Goal: Transaction & Acquisition: Purchase product/service

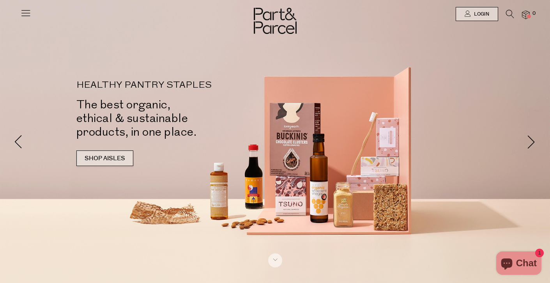
click at [120, 159] on link "SHOP AISLES" at bounding box center [104, 159] width 57 height 16
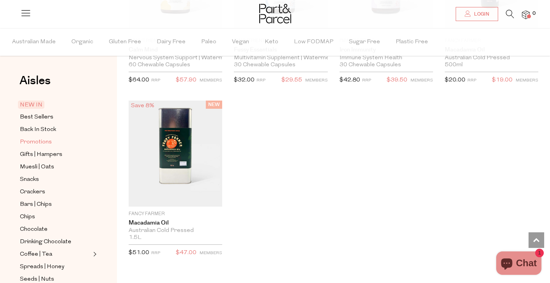
click at [40, 141] on span "Promotions" at bounding box center [36, 142] width 32 height 9
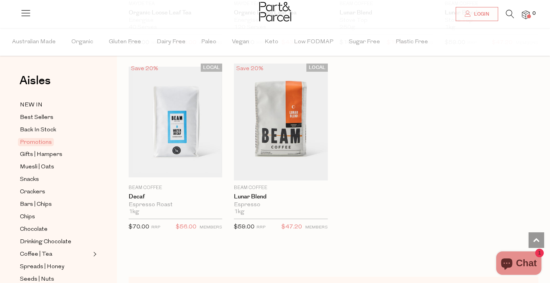
scroll to position [751, 0]
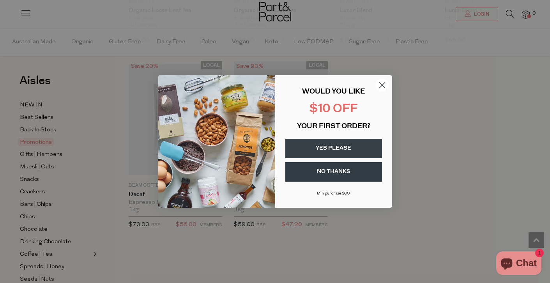
click at [387, 85] on circle "Close dialog" at bounding box center [382, 85] width 13 height 13
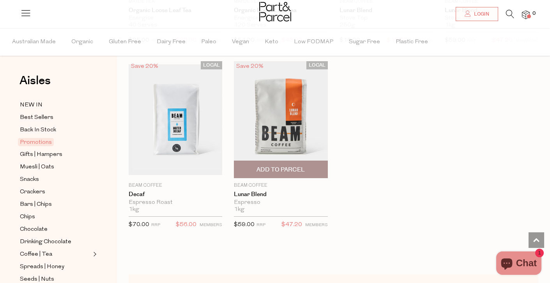
scroll to position [608, 0]
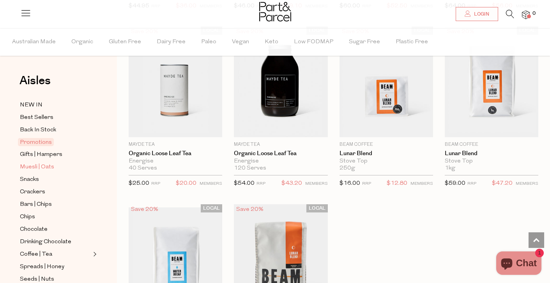
click at [35, 165] on span "Muesli | Oats" at bounding box center [37, 167] width 34 height 9
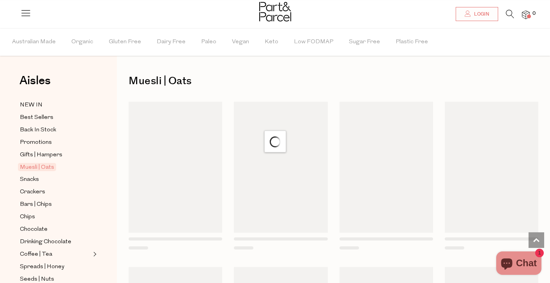
scroll to position [608, 0]
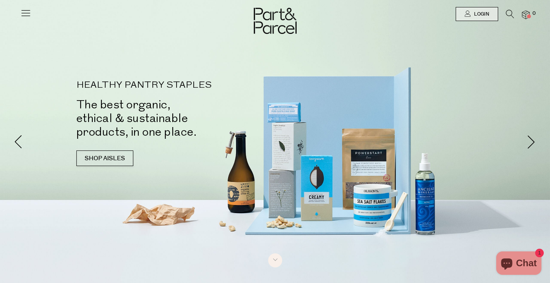
click at [106, 163] on link "SHOP AISLES" at bounding box center [104, 159] width 57 height 16
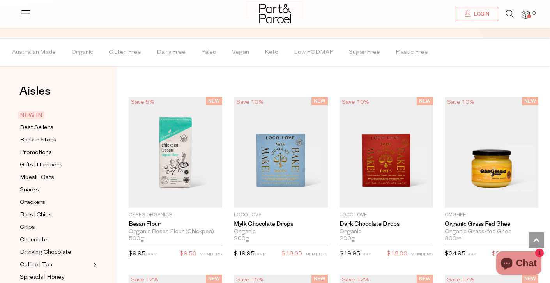
scroll to position [372, 0]
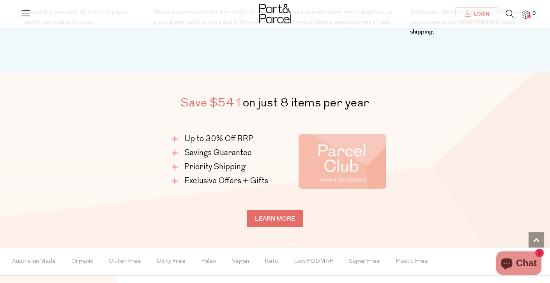
click at [276, 213] on link "Learn more" at bounding box center [275, 218] width 57 height 17
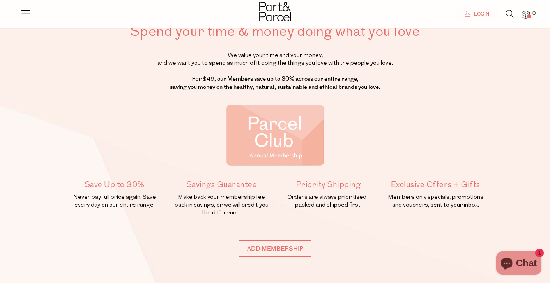
scroll to position [44, 0]
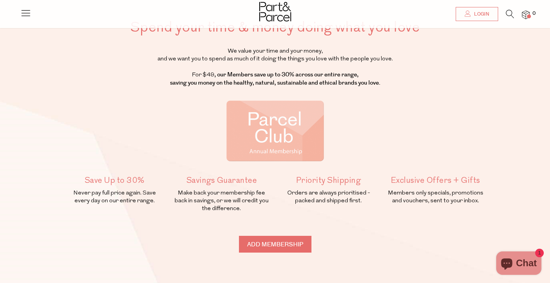
click at [278, 252] on input "Add membership" at bounding box center [275, 244] width 73 height 17
type input "ADDED"
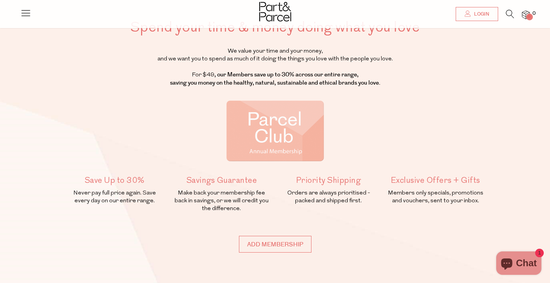
type input "ADDED"
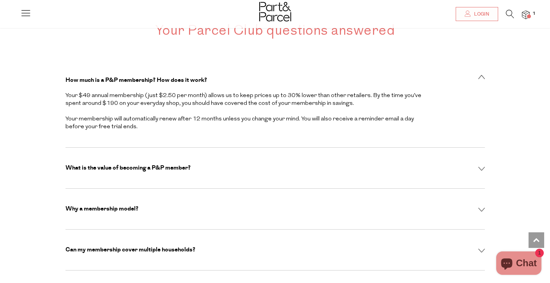
scroll to position [2256, 0]
click at [18, 19] on div at bounding box center [275, 12] width 550 height 25
click at [30, 12] on icon at bounding box center [25, 12] width 11 height 11
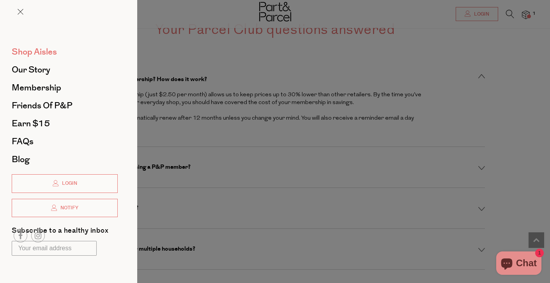
click at [38, 52] on span "Shop Aisles" at bounding box center [34, 52] width 45 height 12
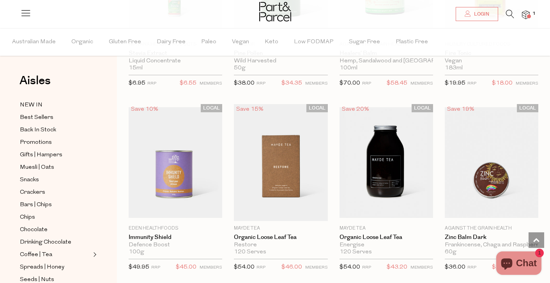
scroll to position [1813, 0]
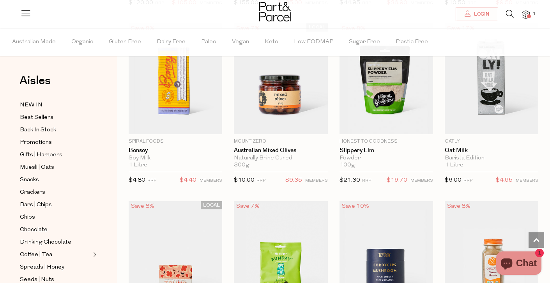
scroll to position [2200, 0]
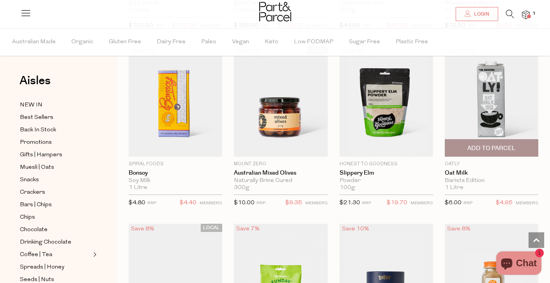
click at [478, 141] on span "Add To Parcel" at bounding box center [491, 148] width 89 height 17
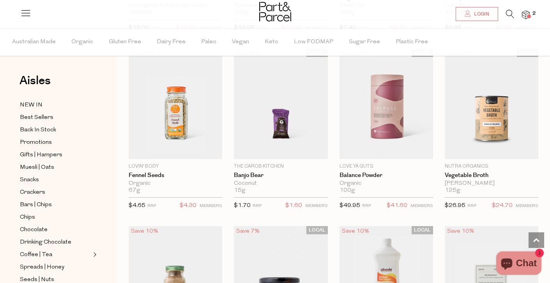
scroll to position [4158, 0]
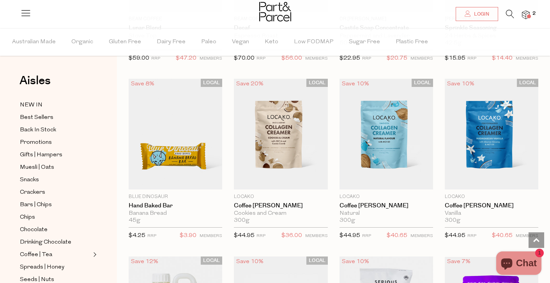
scroll to position [5200, 0]
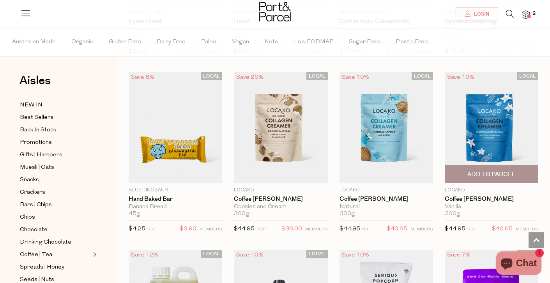
click at [497, 142] on img at bounding box center [492, 127] width 94 height 111
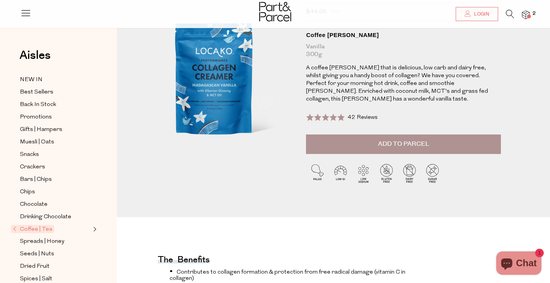
scroll to position [51, 0]
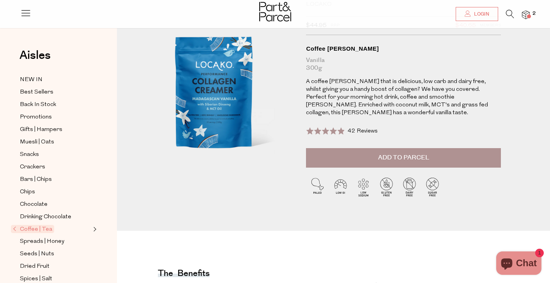
click at [395, 153] on span "Add to Parcel" at bounding box center [403, 157] width 51 height 9
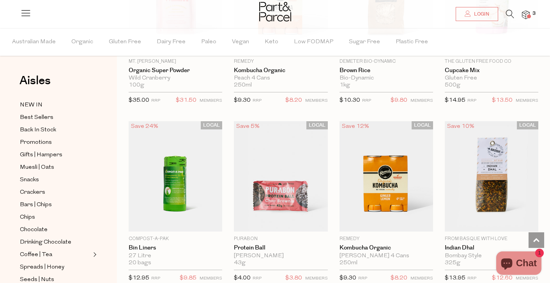
scroll to position [1768, 0]
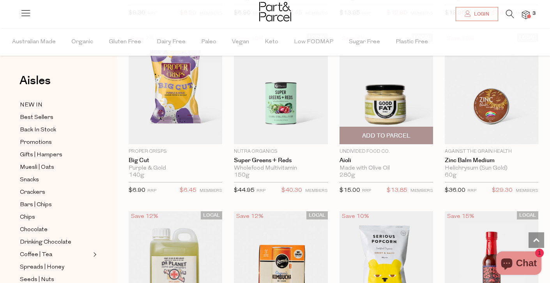
scroll to position [2910, 0]
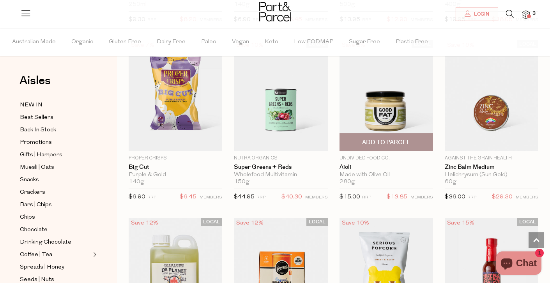
click at [386, 140] on span "Add To Parcel" at bounding box center [386, 142] width 48 height 8
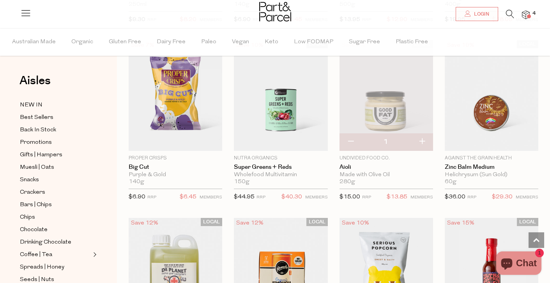
click at [396, 98] on img at bounding box center [387, 95] width 94 height 111
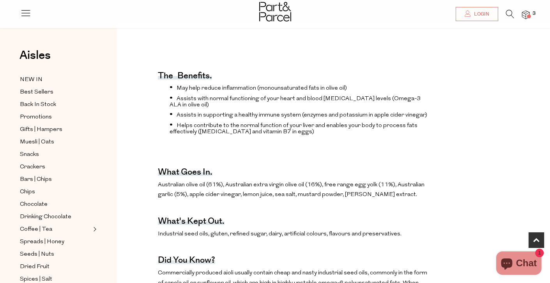
scroll to position [271, 0]
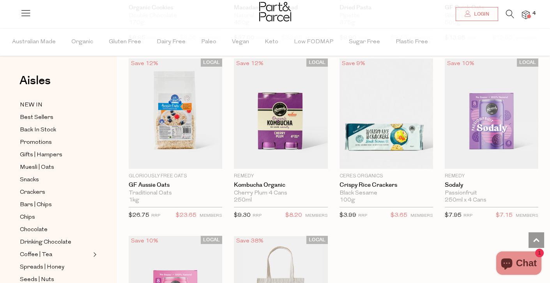
scroll to position [2002, 0]
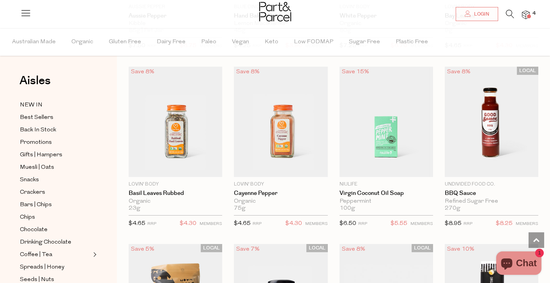
scroll to position [3772, 0]
